Goal: Contribute content

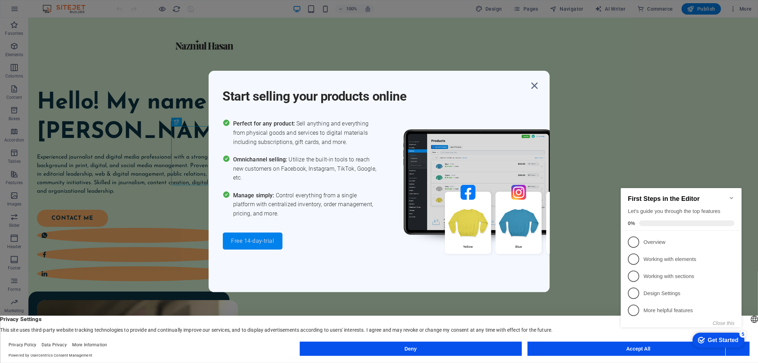
click at [267, 244] on button "Free 14-day-trial" at bounding box center [253, 240] width 60 height 17
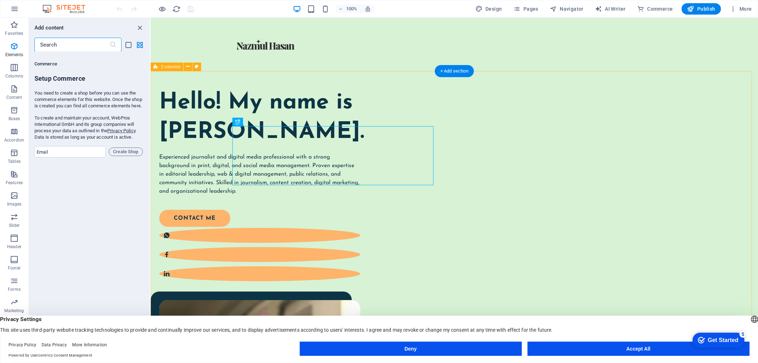
scroll to position [6843, 0]
click at [141, 27] on icon "close panel" at bounding box center [140, 28] width 8 height 8
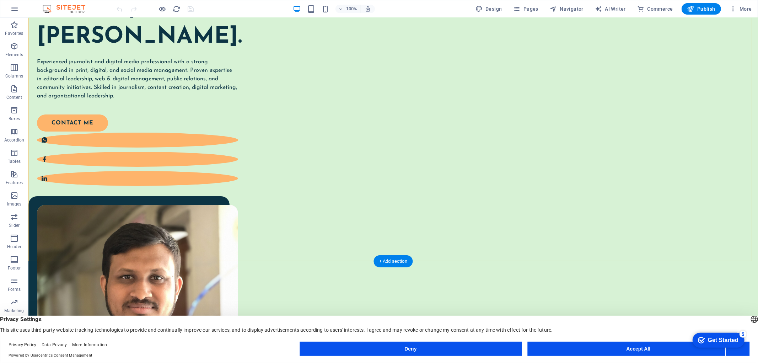
scroll to position [105, 0]
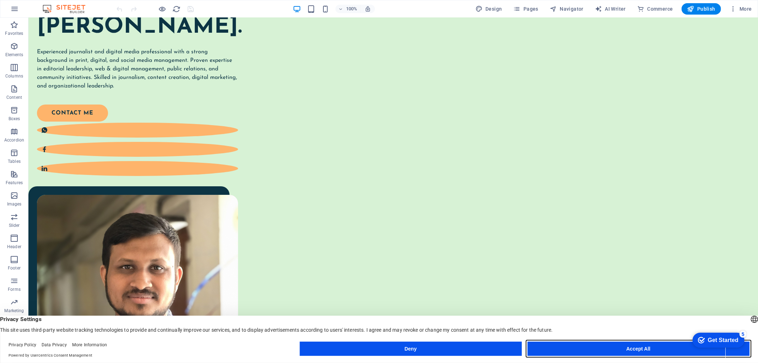
drag, startPoint x: 624, startPoint y: 347, endPoint x: 595, endPoint y: 329, distance: 33.8
click at [624, 347] on button "Accept All" at bounding box center [638, 348] width 222 height 14
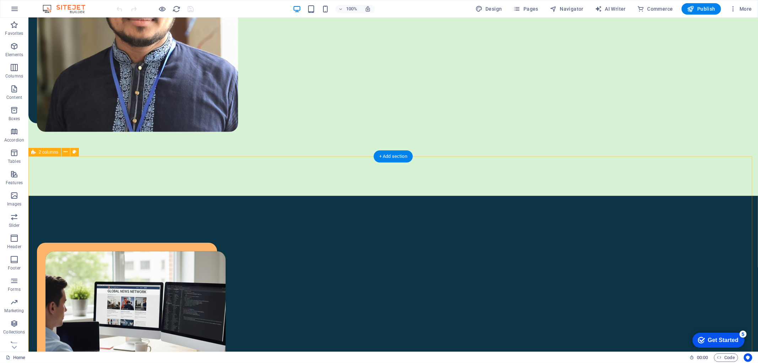
scroll to position [421, 0]
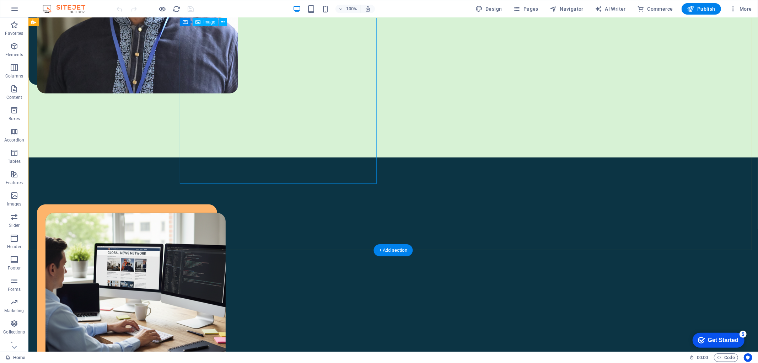
click at [242, 212] on figure at bounding box center [143, 302] width 197 height 180
click at [218, 19] on div "Container Image" at bounding box center [206, 22] width 52 height 9
click at [221, 19] on icon at bounding box center [223, 21] width 4 height 7
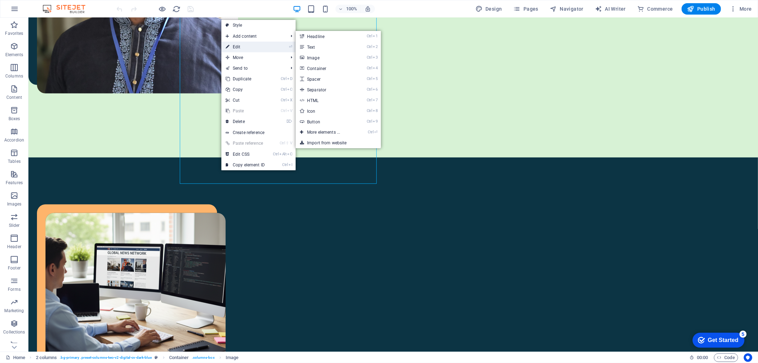
drag, startPoint x: 244, startPoint y: 47, endPoint x: 91, endPoint y: 29, distance: 154.4
click at [244, 47] on link "⏎ Edit" at bounding box center [245, 47] width 48 height 11
select select "px"
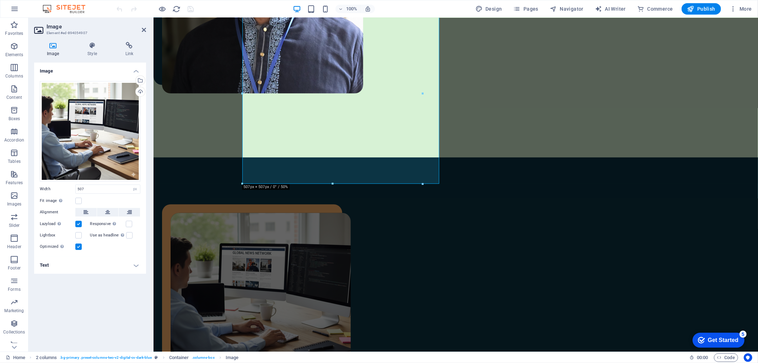
click at [54, 51] on h4 "Image" at bounding box center [54, 49] width 40 height 15
click at [88, 127] on div "Drag files here, click to choose files or select files from Files or our free s…" at bounding box center [90, 131] width 101 height 101
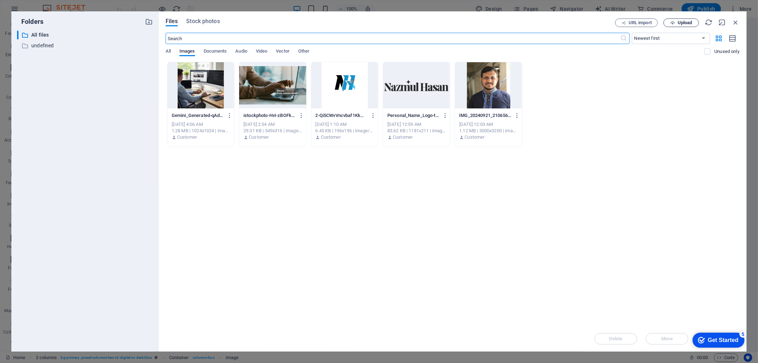
click at [672, 24] on icon "button" at bounding box center [672, 23] width 5 height 5
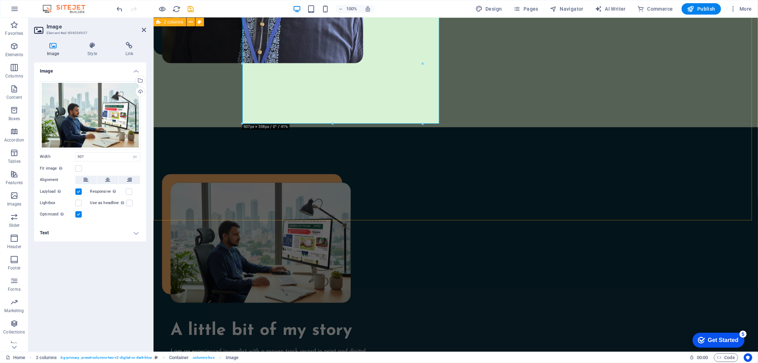
scroll to position [346, 0]
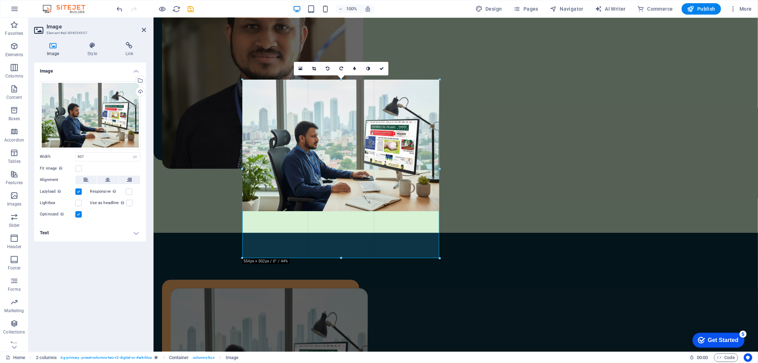
drag, startPoint x: 333, startPoint y: 228, endPoint x: 202, endPoint y: 269, distance: 137.2
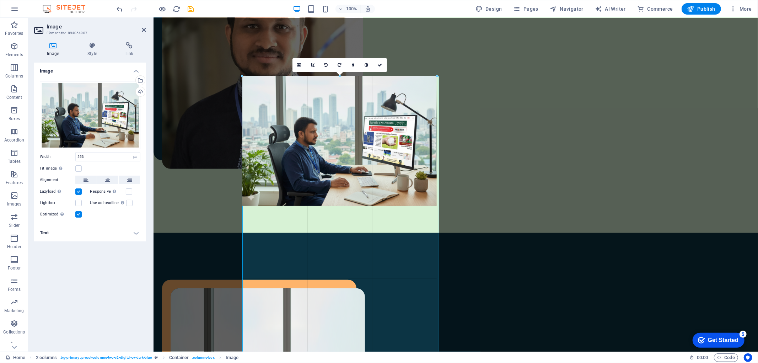
drag, startPoint x: 243, startPoint y: 235, endPoint x: 246, endPoint y: 221, distance: 14.2
type input "546"
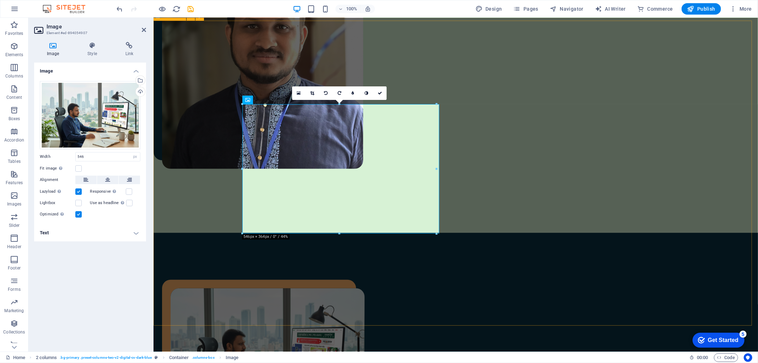
drag, startPoint x: 440, startPoint y: 238, endPoint x: 563, endPoint y: 239, distance: 122.9
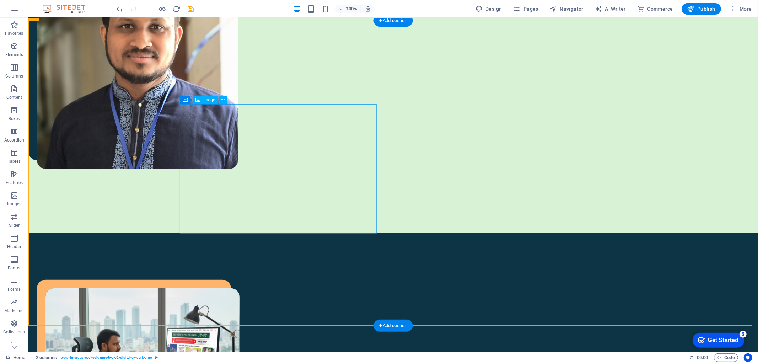
click at [242, 288] on figure at bounding box center [143, 352] width 197 height 129
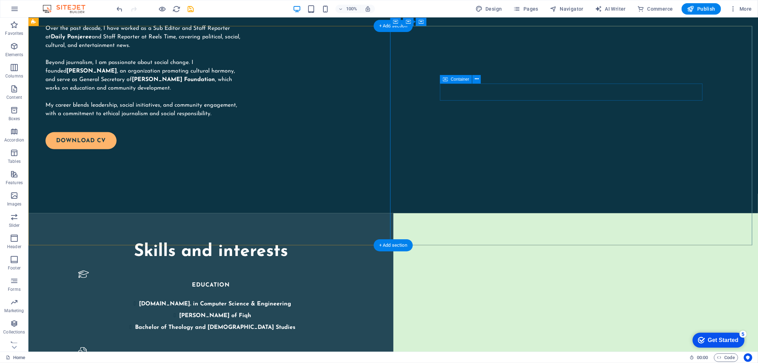
scroll to position [645, 0]
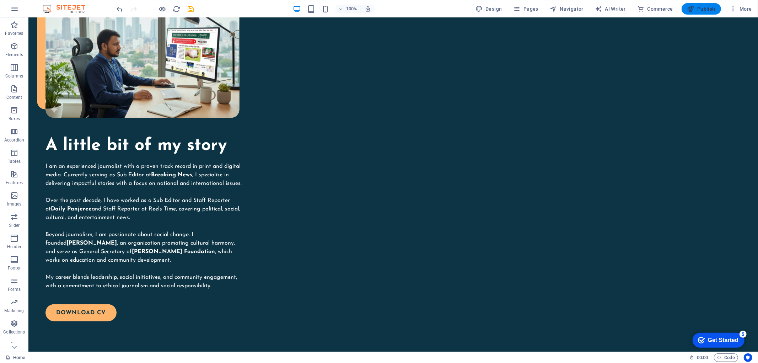
click at [707, 7] on span "Publish" at bounding box center [701, 8] width 28 height 7
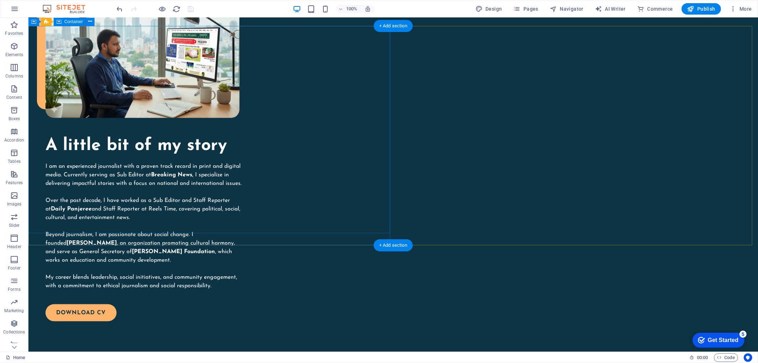
scroll to position [356, 0]
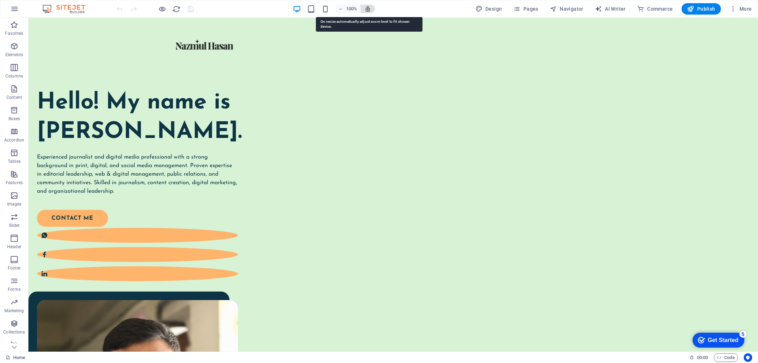
click at [368, 10] on icon "button" at bounding box center [367, 9] width 6 height 6
click at [367, 10] on icon "button" at bounding box center [367, 9] width 6 height 6
click at [367, 6] on icon "button" at bounding box center [367, 9] width 6 height 6
